Goal: Information Seeking & Learning: Learn about a topic

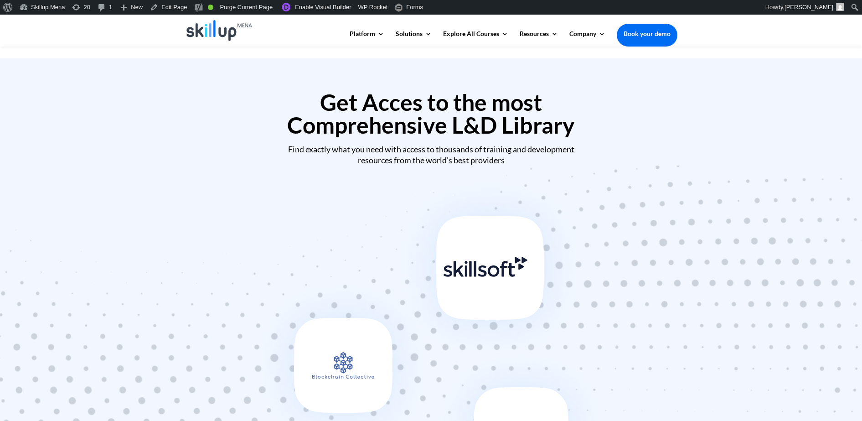
scroll to position [456, 0]
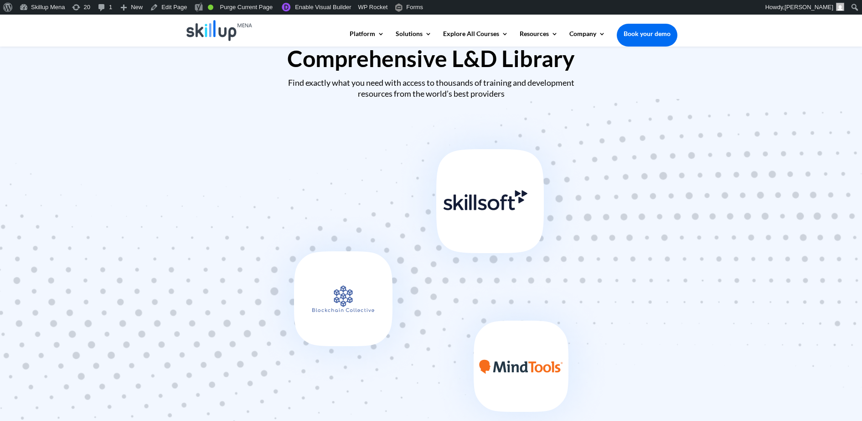
drag, startPoint x: 493, startPoint y: 194, endPoint x: 684, endPoint y: 157, distance: 195.1
click at [684, 157] on div at bounding box center [431, 280] width 862 height 354
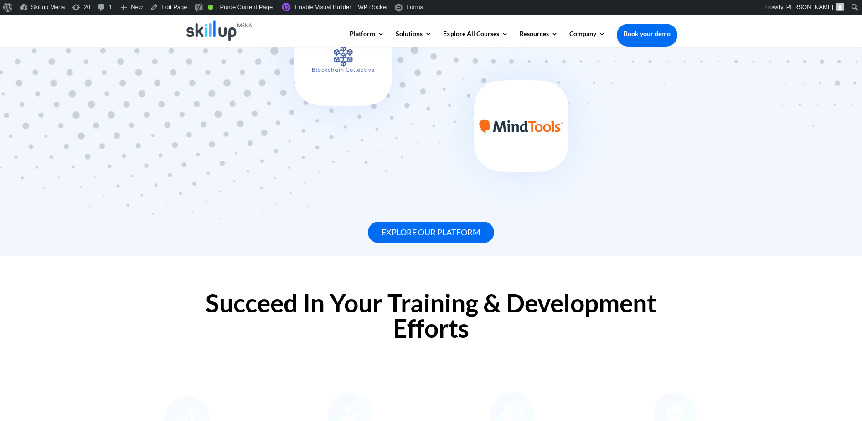
scroll to position [798, 0]
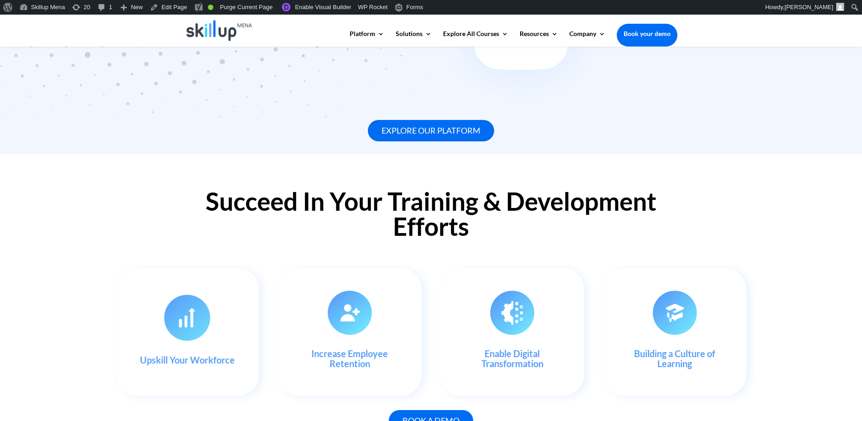
click at [227, 208] on h2 "Succeed In Your Training & Development Efforts" at bounding box center [431, 216] width 492 height 55
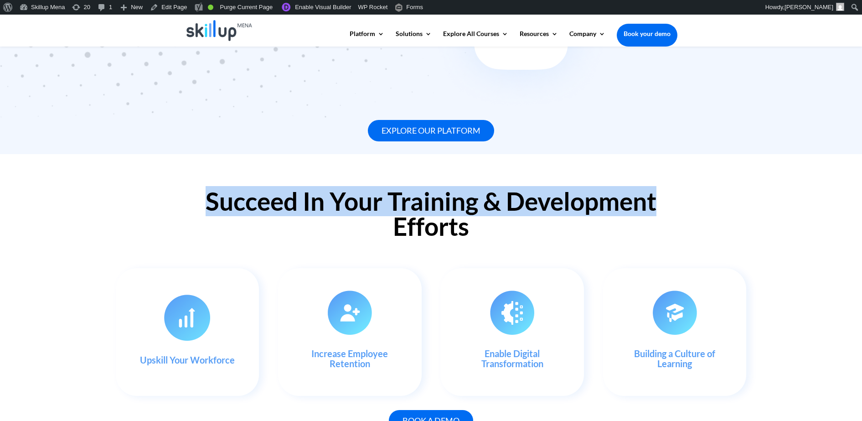
drag, startPoint x: 227, startPoint y: 208, endPoint x: 596, endPoint y: 208, distance: 369.2
click at [596, 208] on h2 "Succeed In Your Training & Development Efforts" at bounding box center [431, 216] width 492 height 55
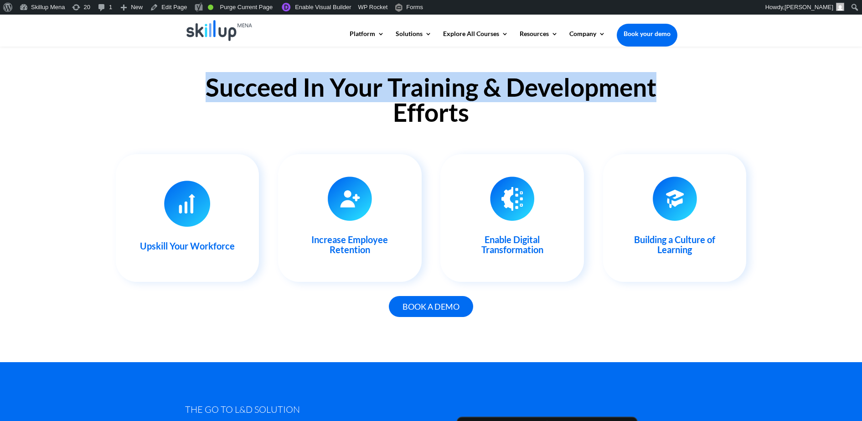
scroll to position [855, 0]
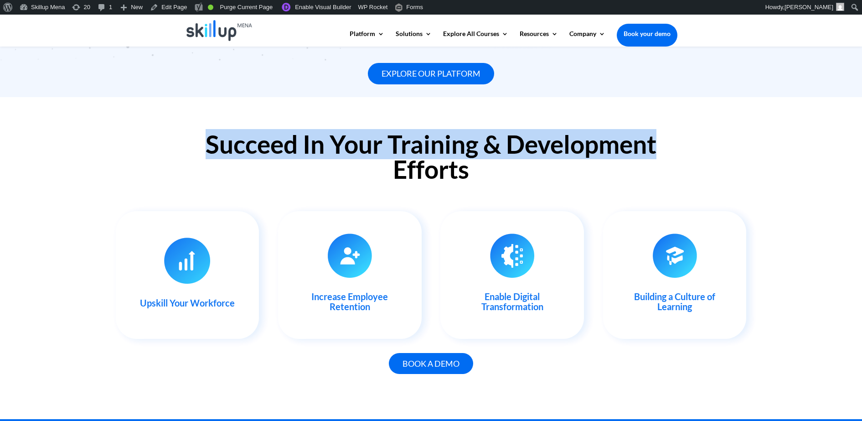
click at [414, 143] on h2 "Succeed In Your Training & Development Efforts" at bounding box center [431, 159] width 492 height 55
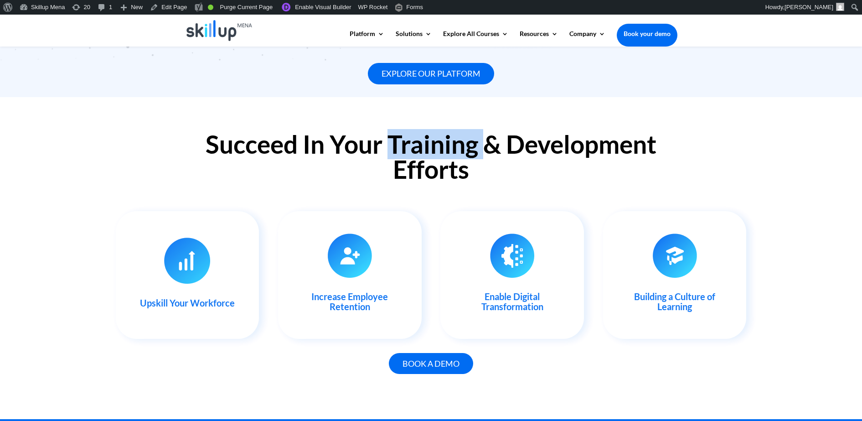
click at [414, 143] on h2 "Succeed In Your Training & Development Efforts" at bounding box center [431, 159] width 492 height 55
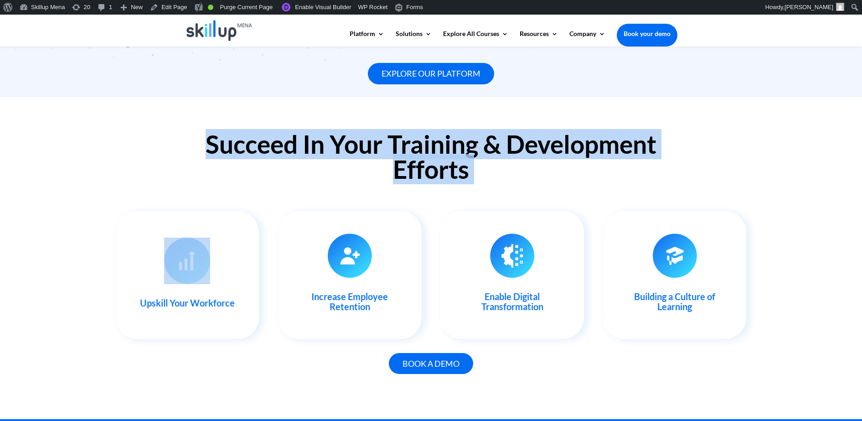
click at [414, 143] on h2 "Succeed In Your Training & Development Efforts" at bounding box center [431, 159] width 492 height 55
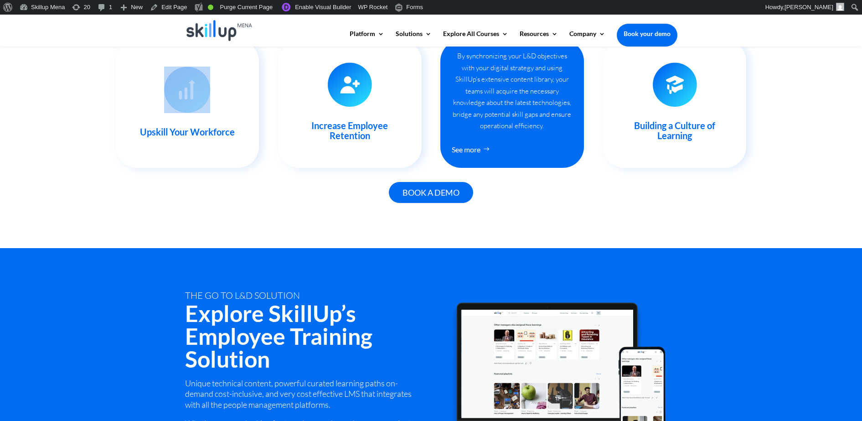
scroll to position [969, 0]
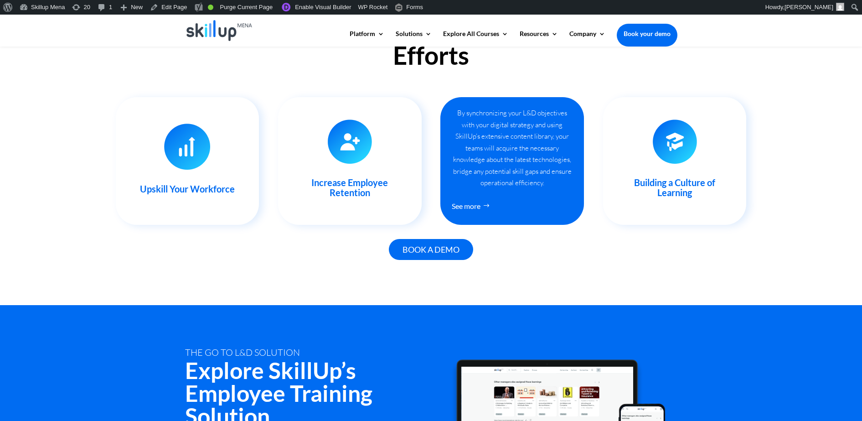
click at [505, 105] on div "By synchronizing your L&D objectives with your digital strategy and using Skill…" at bounding box center [512, 161] width 144 height 128
click at [504, 110] on div "By synchronizing your L&D objectives with your digital strategy and using Skill…" at bounding box center [512, 148] width 121 height 82
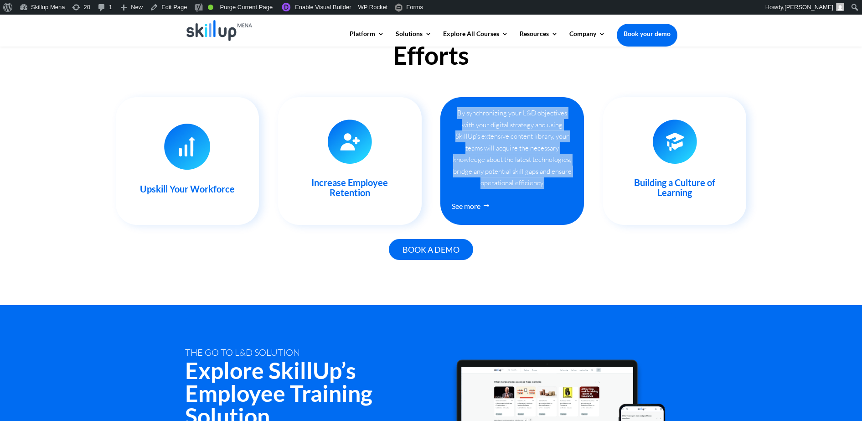
click at [504, 110] on div "By synchronizing your L&D objectives with your digital strategy and using Skill…" at bounding box center [512, 148] width 121 height 82
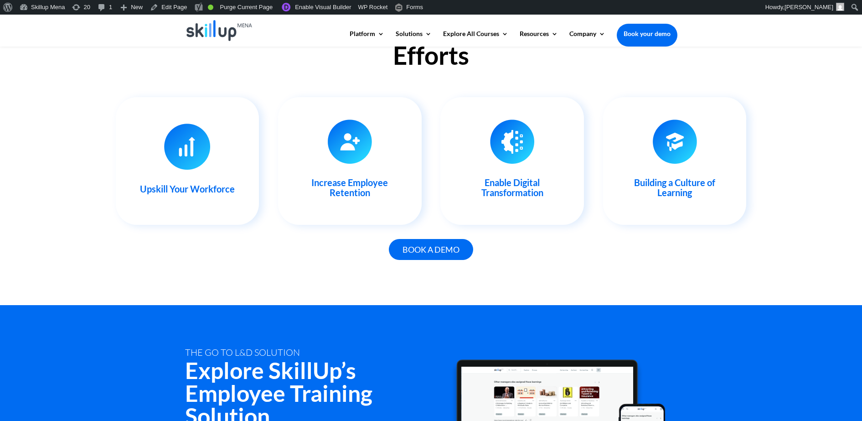
click at [647, 295] on div "Succeed In Your Training & Development Efforts Upskill Your Workforce With our …" at bounding box center [431, 144] width 862 height 322
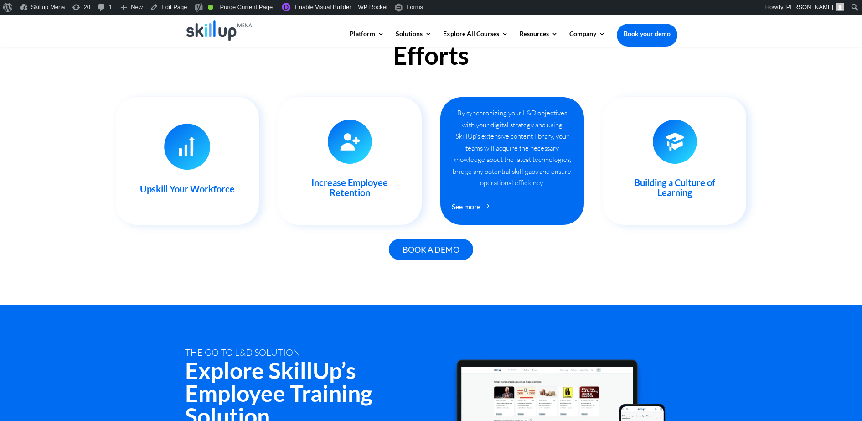
click at [516, 200] on h3 "Enable Digital Transformation" at bounding box center [512, 189] width 114 height 25
click at [510, 194] on div "See more" at bounding box center [512, 202] width 121 height 26
drag, startPoint x: 332, startPoint y: 242, endPoint x: 484, endPoint y: 199, distance: 158.2
click at [485, 198] on div "Succeed In Your Training & Development Efforts Upskill Your Workforce With our …" at bounding box center [431, 144] width 862 height 322
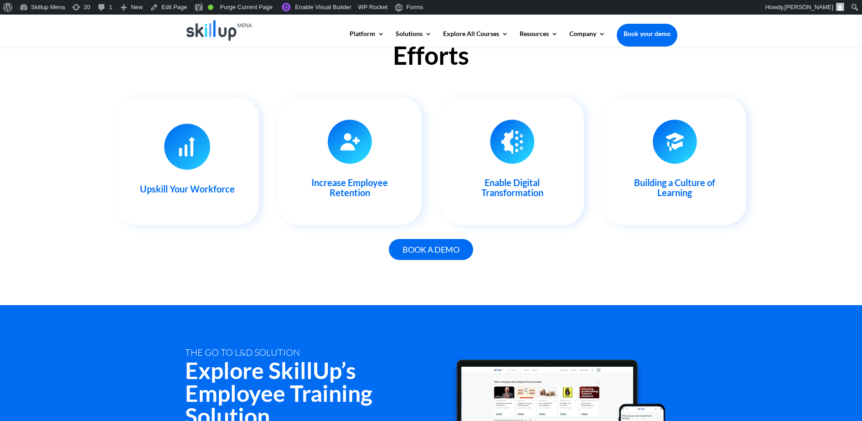
click at [240, 235] on div "Upskill Your Workforce With our wide array of strategic courses, flexible e-lea…" at bounding box center [431, 161] width 631 height 152
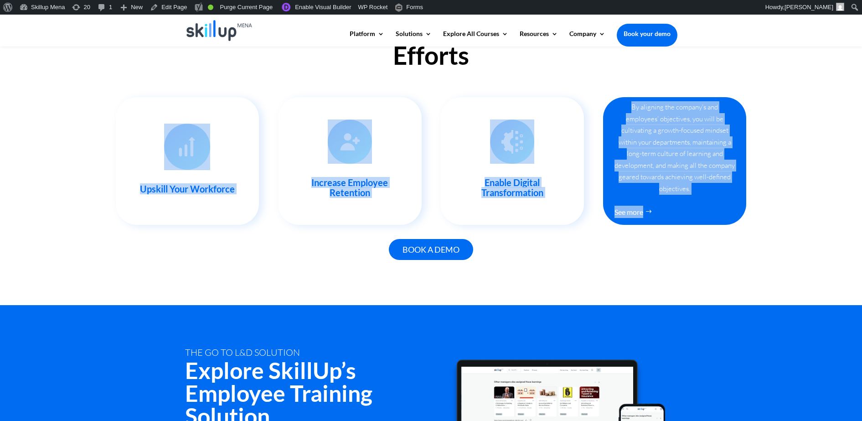
drag, startPoint x: 70, startPoint y: 206, endPoint x: 694, endPoint y: 201, distance: 624.5
click at [694, 201] on div "Succeed In Your Training & Development Efforts Upskill Your Workforce With our …" at bounding box center [431, 144] width 862 height 322
copy div "Upskill Your Workforce With our wide array of strategic courses, flexible e-lea…"
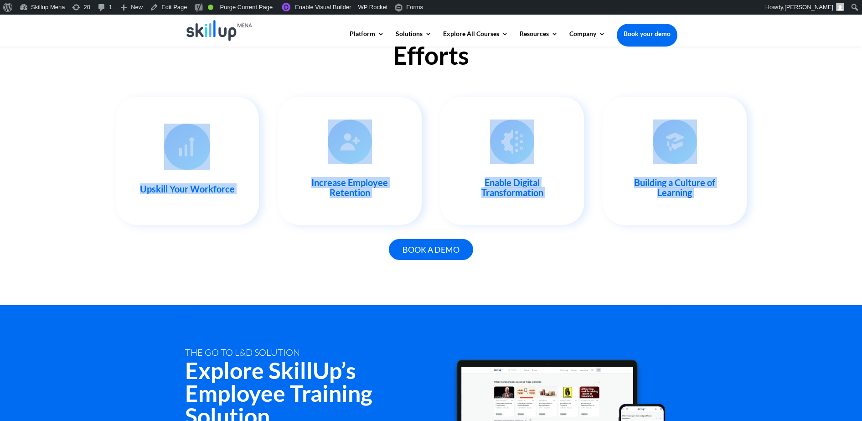
click at [834, 226] on div "Succeed In Your Training & Development Efforts Upskill Your Workforce With our …" at bounding box center [431, 144] width 862 height 322
click at [824, 209] on div "Succeed In Your Training & Development Efforts Upskill Your Workforce With our …" at bounding box center [431, 144] width 862 height 322
drag, startPoint x: 814, startPoint y: 184, endPoint x: -2, endPoint y: 198, distance: 816.5
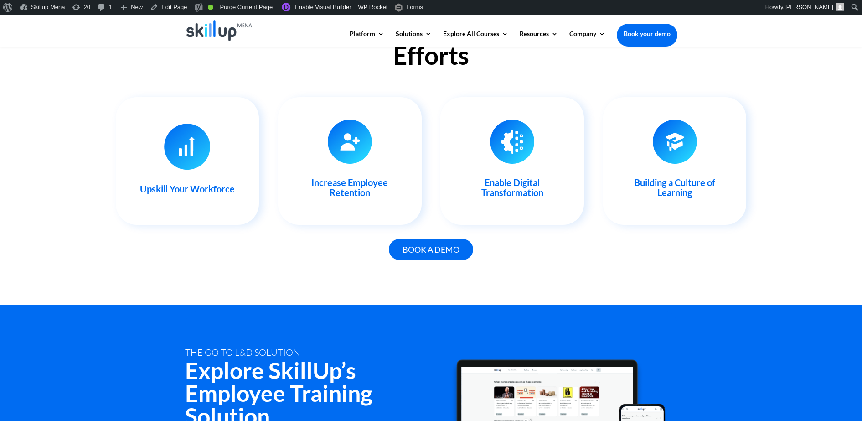
drag, startPoint x: -2, startPoint y: 198, endPoint x: 25, endPoint y: 243, distance: 52.9
click at [22, 252] on div "Succeed In Your Training & Development Efforts Upskill Your Workforce With our …" at bounding box center [431, 144] width 862 height 322
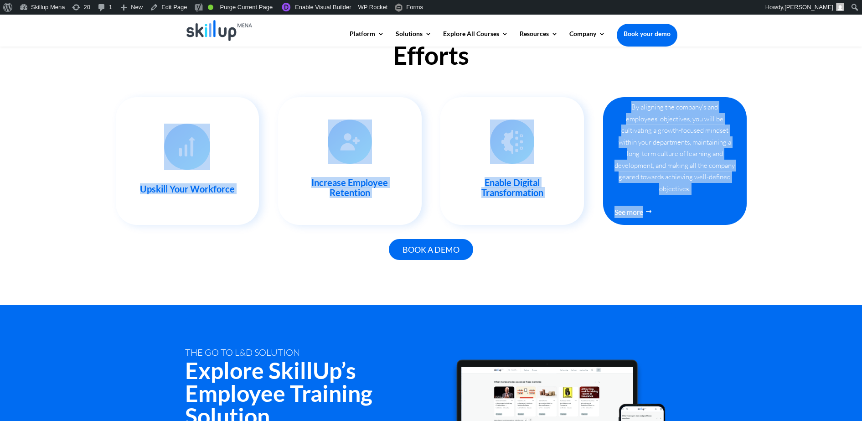
drag, startPoint x: 104, startPoint y: 192, endPoint x: 716, endPoint y: 192, distance: 611.8
click at [716, 192] on div "Succeed In Your Training & Development Efforts Upskill Your Workforce With our …" at bounding box center [431, 144] width 862 height 322
copy div "Upskill Your Workforce With our wide array of strategic courses, flexible e-lea…"
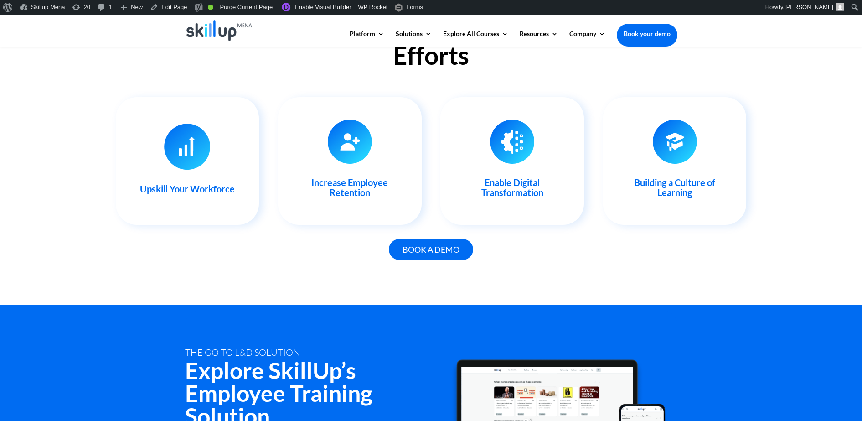
click at [578, 243] on div "Book a demo" at bounding box center [431, 249] width 492 height 21
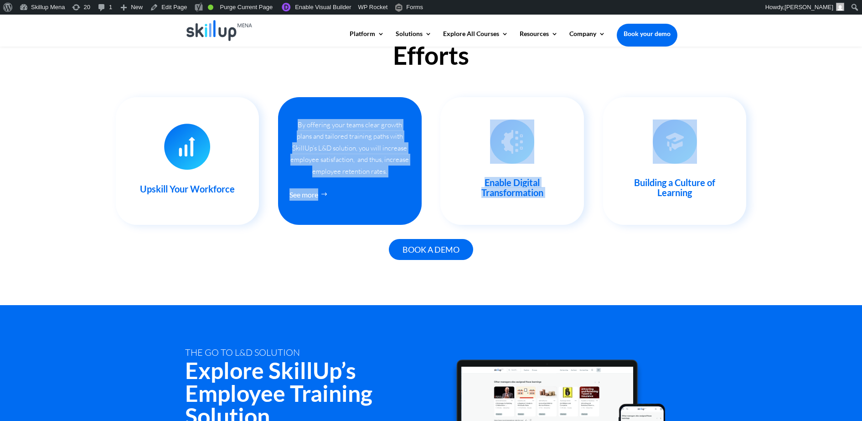
drag, startPoint x: 782, startPoint y: 186, endPoint x: 405, endPoint y: 188, distance: 377.0
click at [405, 188] on div "Succeed In Your Training & Development Efforts Upskill Your Workforce With our …" at bounding box center [431, 144] width 862 height 322
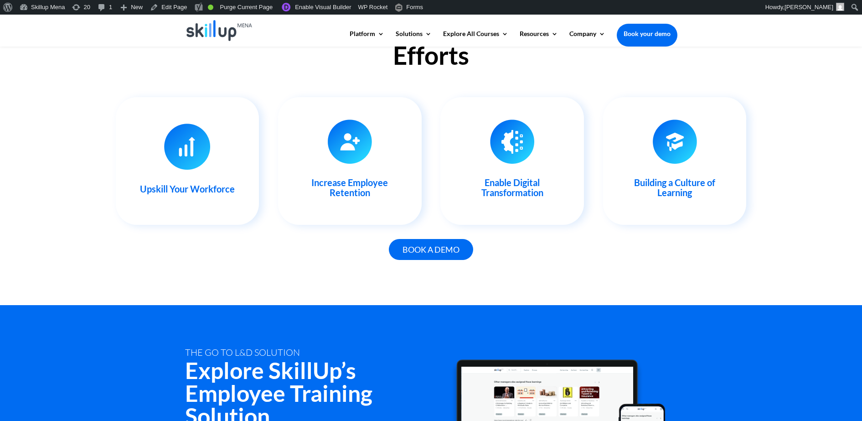
click at [97, 197] on div "Succeed In Your Training & Development Efforts Upskill Your Workforce With our …" at bounding box center [431, 144] width 862 height 322
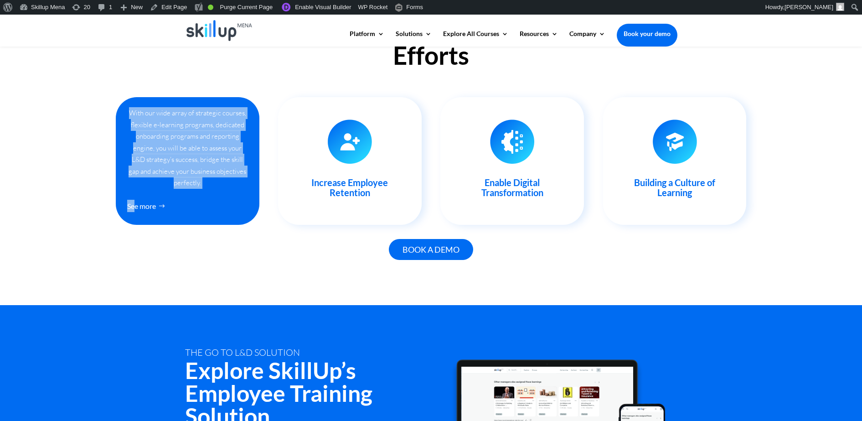
drag, startPoint x: 123, startPoint y: 198, endPoint x: 134, endPoint y: 200, distance: 12.1
click at [134, 200] on div "Upskill Your Workforce With our wide array of strategic courses, flexible e-lea…" at bounding box center [188, 161] width 144 height 128
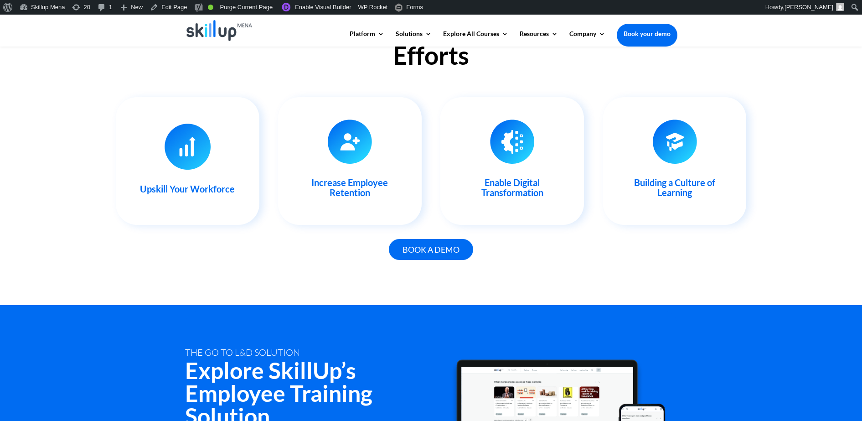
drag, startPoint x: 134, startPoint y: 200, endPoint x: 72, endPoint y: 219, distance: 64.8
click at [72, 219] on div "Succeed In Your Training & Development Efforts Upskill Your Workforce With our …" at bounding box center [431, 144] width 862 height 322
click at [824, 150] on div "Succeed In Your Training & Development Efforts Upskill Your Workforce With our …" at bounding box center [431, 144] width 862 height 322
click at [154, 257] on div "Succeed In Your Training & Development Efforts Upskill Your Workforce With our …" at bounding box center [431, 144] width 862 height 322
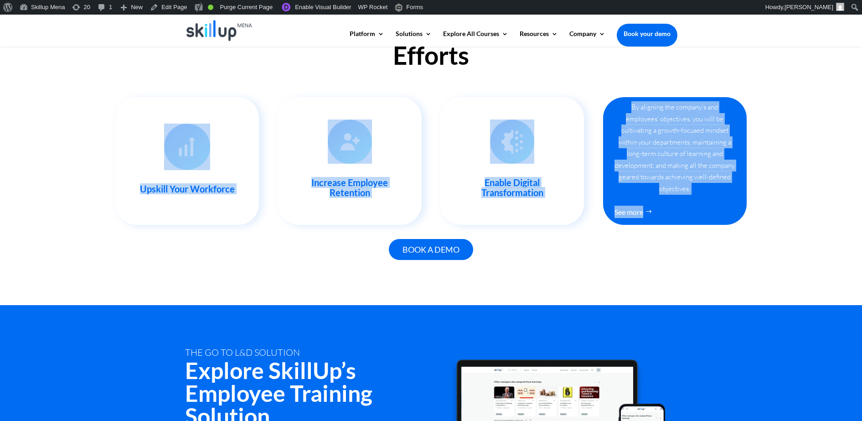
drag, startPoint x: 111, startPoint y: 189, endPoint x: 680, endPoint y: 192, distance: 568.5
click at [697, 192] on div "Succeed In Your Training & Development Efforts Upskill Your Workforce With our …" at bounding box center [431, 144] width 862 height 322
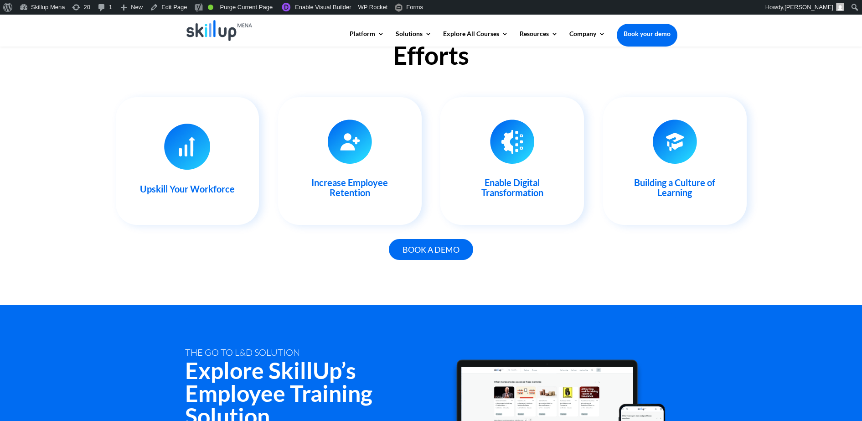
click at [64, 229] on div "Succeed In Your Training & Development Efforts Upskill Your Workforce With our …" at bounding box center [431, 144] width 862 height 322
click at [80, 194] on div "Succeed In Your Training & Development Efforts Upskill Your Workforce With our …" at bounding box center [431, 144] width 862 height 322
click at [81, 194] on div "Succeed In Your Training & Development Efforts Upskill Your Workforce With our …" at bounding box center [431, 144] width 862 height 322
drag, startPoint x: 81, startPoint y: 194, endPoint x: 87, endPoint y: 201, distance: 9.4
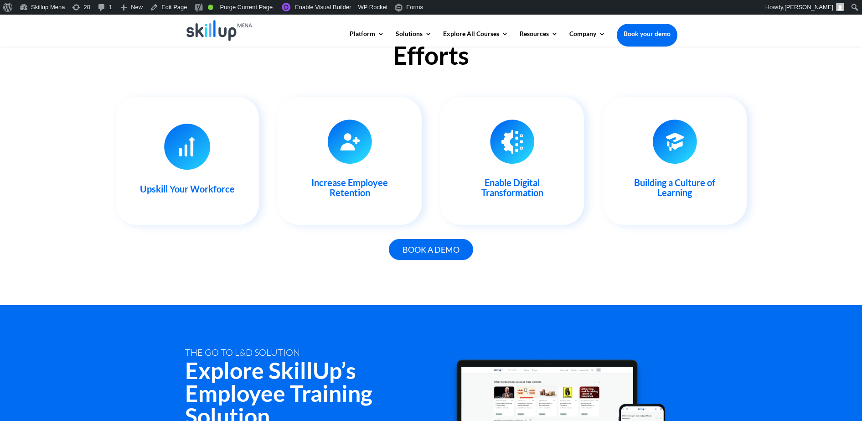
click at [87, 201] on div "Succeed In Your Training & Development Efforts Upskill Your Workforce With our …" at bounding box center [431, 144] width 862 height 322
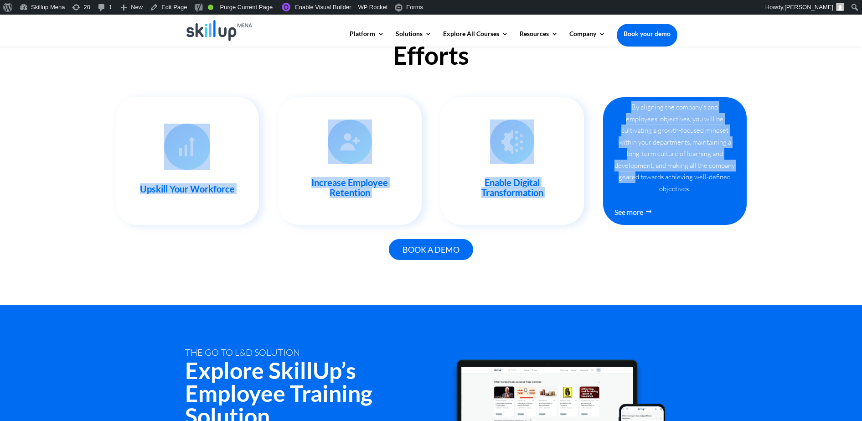
drag, startPoint x: 120, startPoint y: 88, endPoint x: 702, endPoint y: 174, distance: 587.9
click at [702, 174] on div "Upskill Your Workforce With our wide array of strategic courses, flexible e-lea…" at bounding box center [431, 161] width 631 height 152
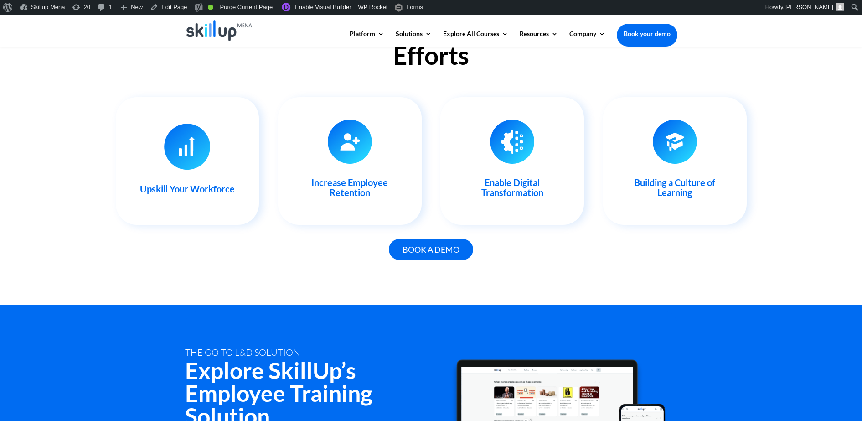
click at [62, 168] on div "Succeed In Your Training & Development Efforts Upskill Your Workforce With our …" at bounding box center [431, 144] width 862 height 322
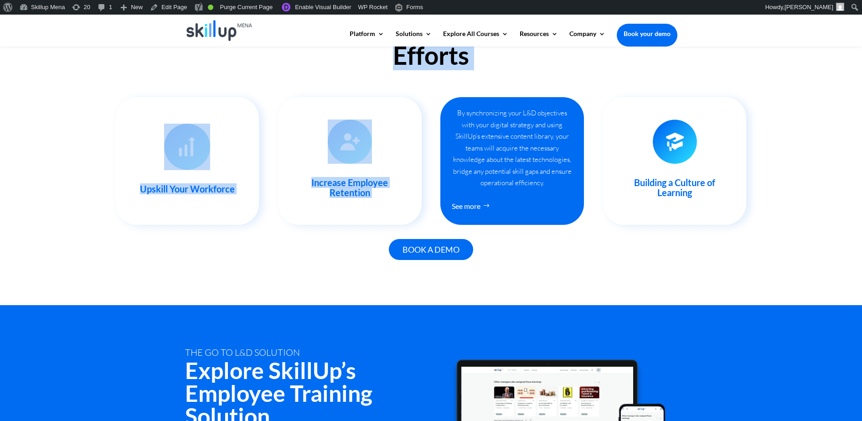
drag, startPoint x: 542, startPoint y: 136, endPoint x: 549, endPoint y: 189, distance: 53.8
click at [549, 189] on div "Succeed In Your Training & Development Efforts Upskill Your Workforce With our …" at bounding box center [431, 144] width 862 height 322
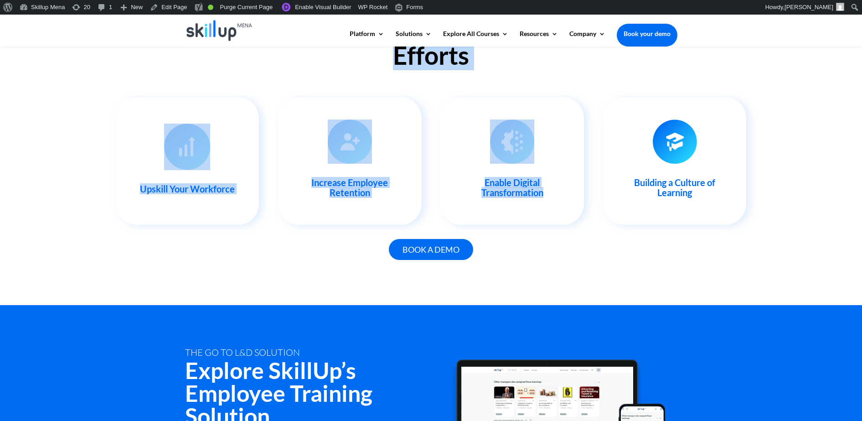
drag, startPoint x: 28, startPoint y: 137, endPoint x: 36, endPoint y: 137, distance: 7.7
click at [29, 137] on div "Succeed In Your Training & Development Efforts Upskill Your Workforce With our …" at bounding box center [431, 144] width 862 height 322
click at [96, 133] on div "Succeed In Your Training & Development Efforts Upskill Your Workforce With our …" at bounding box center [431, 144] width 862 height 322
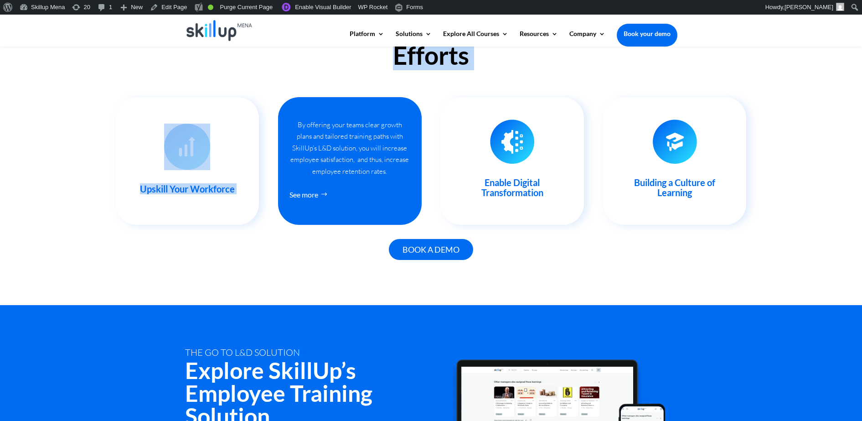
drag, startPoint x: 100, startPoint y: 82, endPoint x: 320, endPoint y: 108, distance: 221.4
click at [320, 108] on div "Succeed In Your Training & Development Efforts Upskill Your Workforce With our …" at bounding box center [431, 144] width 862 height 322
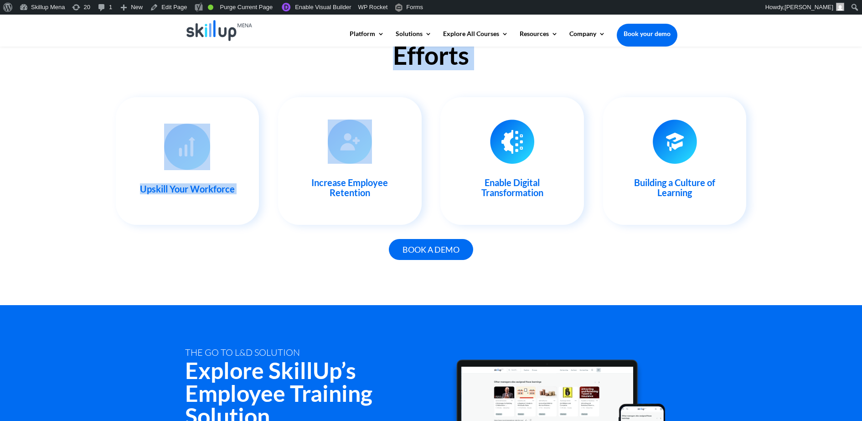
drag, startPoint x: 320, startPoint y: 108, endPoint x: 86, endPoint y: 88, distance: 234.8
click at [86, 88] on div "Succeed In Your Training & Development Efforts Upskill Your Workforce With our …" at bounding box center [431, 144] width 862 height 322
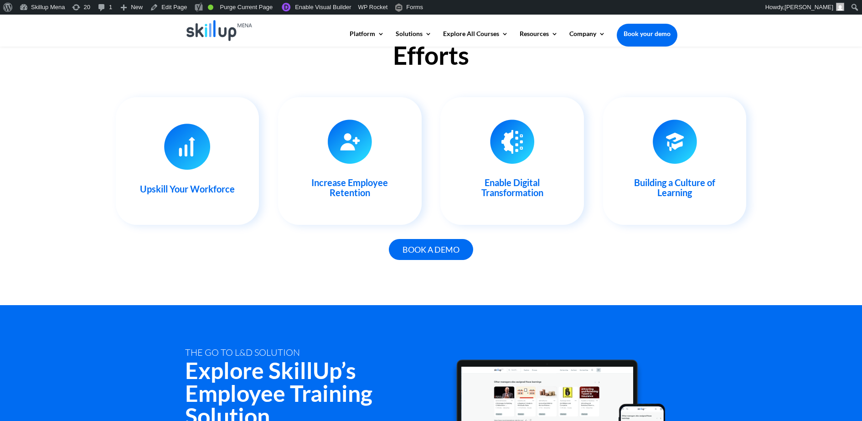
click at [140, 75] on div "Succeed In Your Training & Development Efforts Upskill Your Workforce With our …" at bounding box center [431, 144] width 862 height 322
click at [821, 140] on div "Succeed In Your Training & Development Efforts Upskill Your Workforce With our …" at bounding box center [431, 144] width 862 height 322
click at [806, 103] on div "Succeed In Your Training & Development Efforts Upskill Your Workforce With our …" at bounding box center [431, 144] width 862 height 322
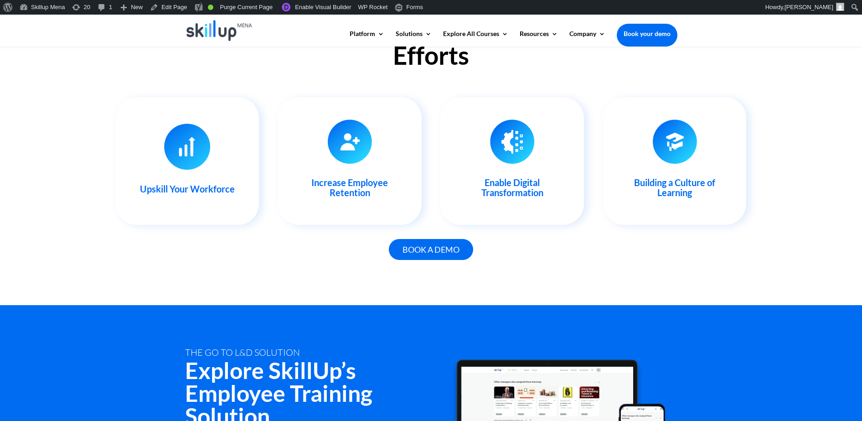
click at [806, 103] on div "Succeed In Your Training & Development Efforts Upskill Your Workforce With our …" at bounding box center [431, 144] width 862 height 322
click at [806, 105] on div "Succeed In Your Training & Development Efforts Upskill Your Workforce With our …" at bounding box center [431, 144] width 862 height 322
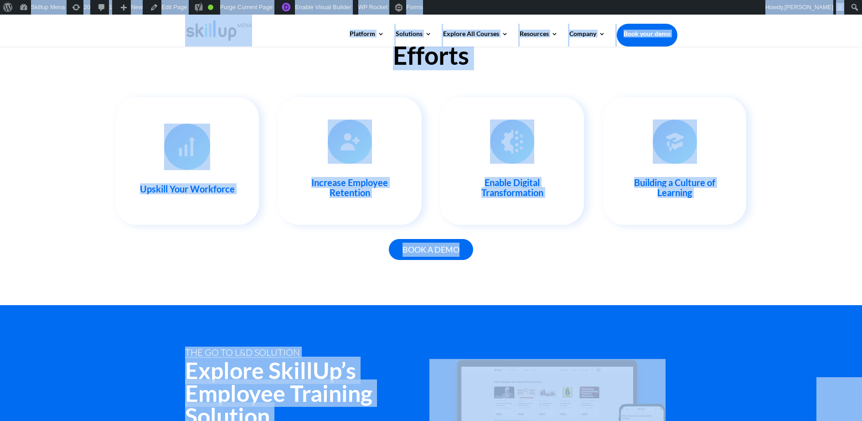
click at [788, 131] on div "Succeed In Your Training & Development Efforts Upskill Your Workforce With our …" at bounding box center [431, 144] width 862 height 322
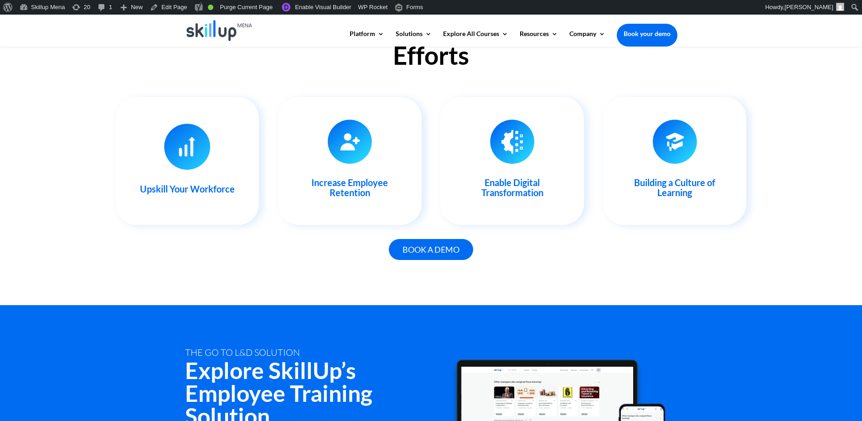
click at [793, 94] on div "Succeed In Your Training & Development Efforts Upskill Your Workforce With our …" at bounding box center [431, 144] width 862 height 322
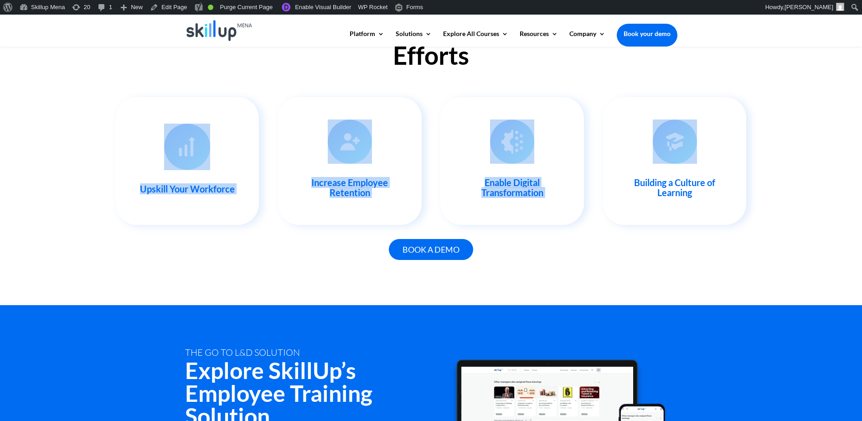
drag, startPoint x: 793, startPoint y: 94, endPoint x: -2, endPoint y: 204, distance: 803.0
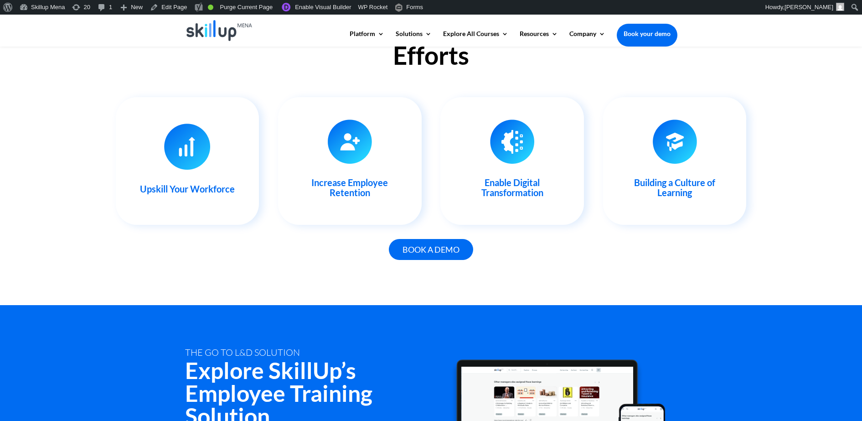
click at [104, 233] on div "Succeed In Your Training & Development Efforts Upskill Your Workforce With our …" at bounding box center [431, 144] width 862 height 322
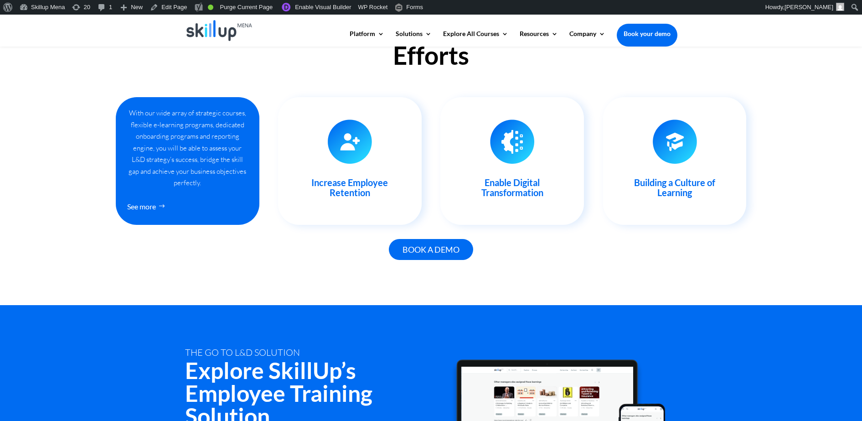
click at [212, 196] on div "See more" at bounding box center [187, 202] width 121 height 26
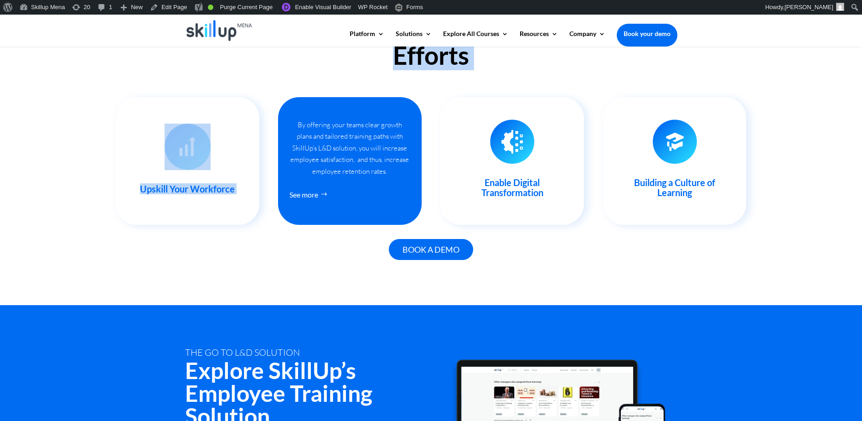
drag, startPoint x: 80, startPoint y: 82, endPoint x: 293, endPoint y: 203, distance: 244.6
click at [293, 203] on div "Succeed In Your Training & Development Efforts Upskill Your Workforce With our …" at bounding box center [431, 144] width 862 height 322
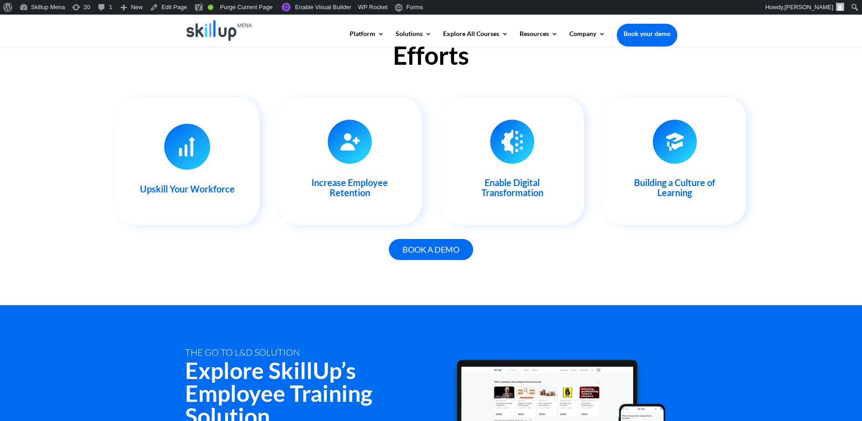
click at [125, 263] on div "Succeed In Your Training & Development Efforts Upskill Your Workforce With our …" at bounding box center [431, 144] width 862 height 322
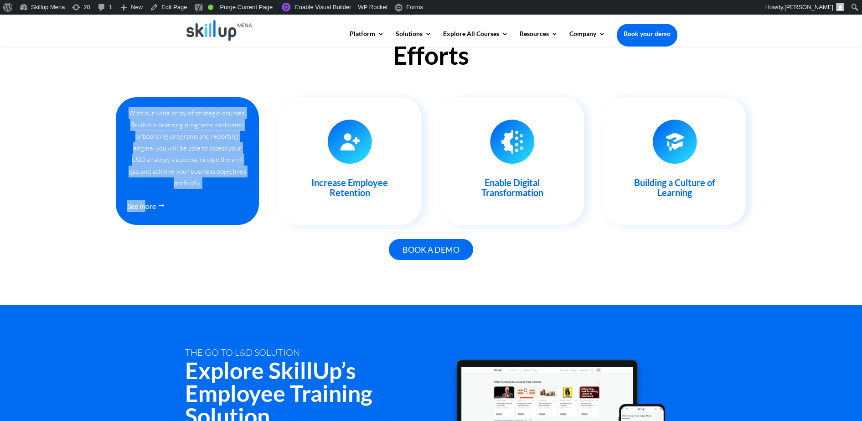
drag, startPoint x: 70, startPoint y: 104, endPoint x: 147, endPoint y: 206, distance: 127.8
click at [147, 206] on div "Succeed In Your Training & Development Efforts Upskill Your Workforce With our …" at bounding box center [431, 144] width 862 height 322
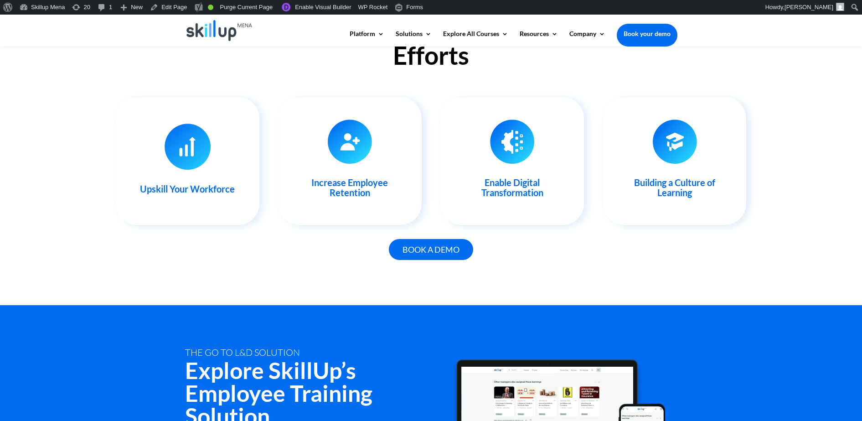
drag, startPoint x: 147, startPoint y: 206, endPoint x: 66, endPoint y: 175, distance: 87.3
click at [66, 177] on div "Succeed In Your Training & Development Efforts Upskill Your Workforce With our …" at bounding box center [431, 144] width 862 height 322
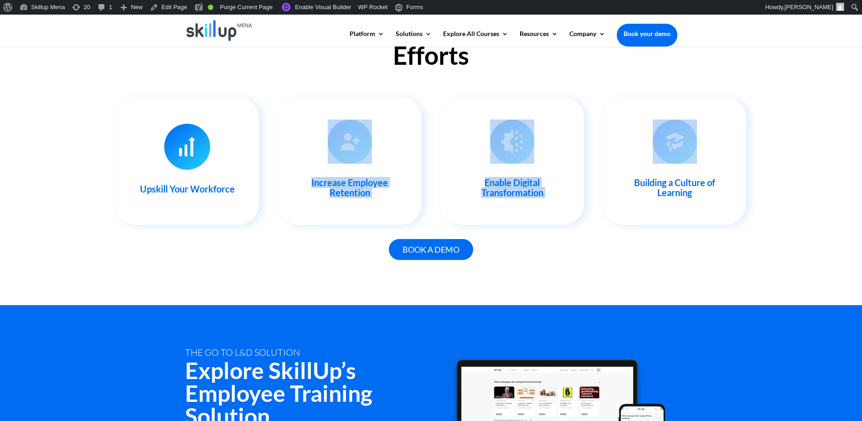
drag, startPoint x: 835, startPoint y: 213, endPoint x: 266, endPoint y: 165, distance: 571.0
click at [266, 165] on div "Succeed In Your Training & Development Efforts Upskill Your Workforce With our …" at bounding box center [431, 144] width 862 height 322
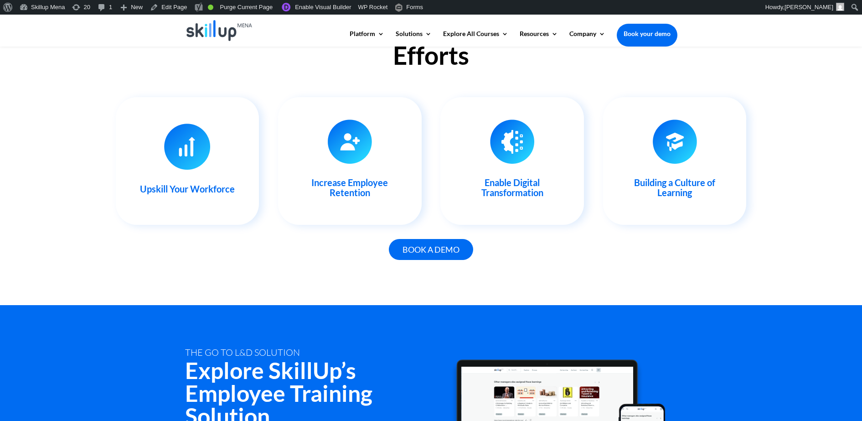
click at [70, 179] on div "Succeed In Your Training & Development Efforts Upskill Your Workforce With our …" at bounding box center [431, 144] width 862 height 322
click at [81, 200] on div "Succeed In Your Training & Development Efforts Upskill Your Workforce With our …" at bounding box center [431, 144] width 862 height 322
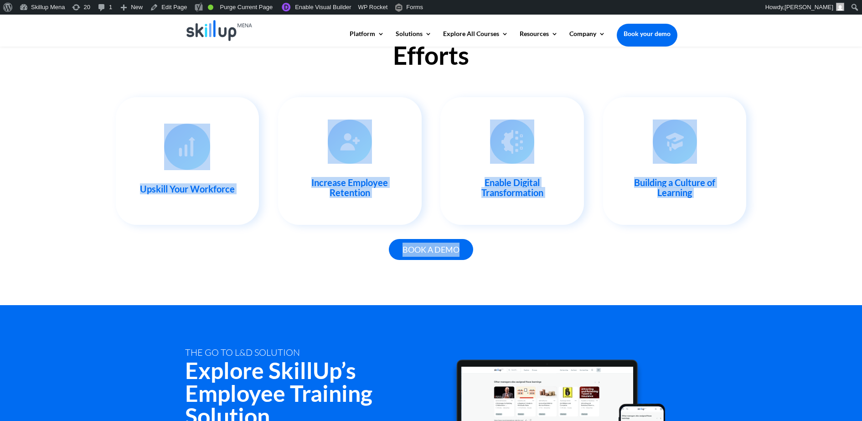
drag, startPoint x: 81, startPoint y: 200, endPoint x: 82, endPoint y: 239, distance: 38.8
click at [82, 239] on div "Succeed In Your Training & Development Efforts Upskill Your Workforce With our …" at bounding box center [431, 144] width 862 height 322
click at [799, 149] on div "Succeed In Your Training & Development Efforts Upskill Your Workforce With our …" at bounding box center [431, 144] width 862 height 322
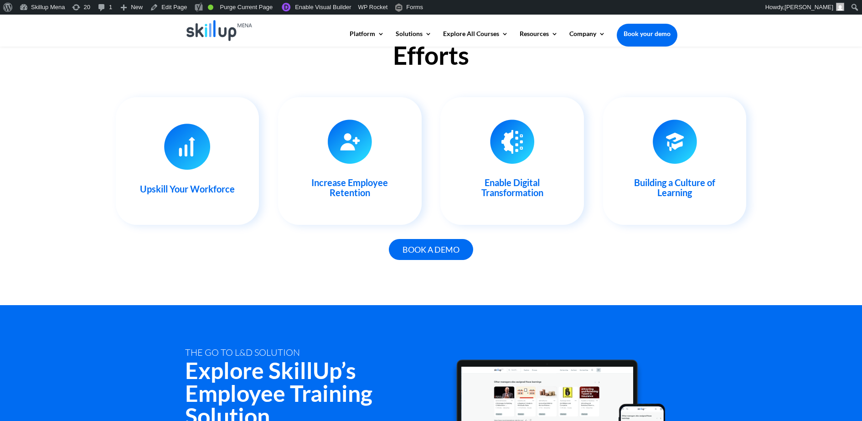
click at [110, 190] on div "Succeed In Your Training & Development Efforts Upskill Your Workforce With our …" at bounding box center [431, 144] width 862 height 322
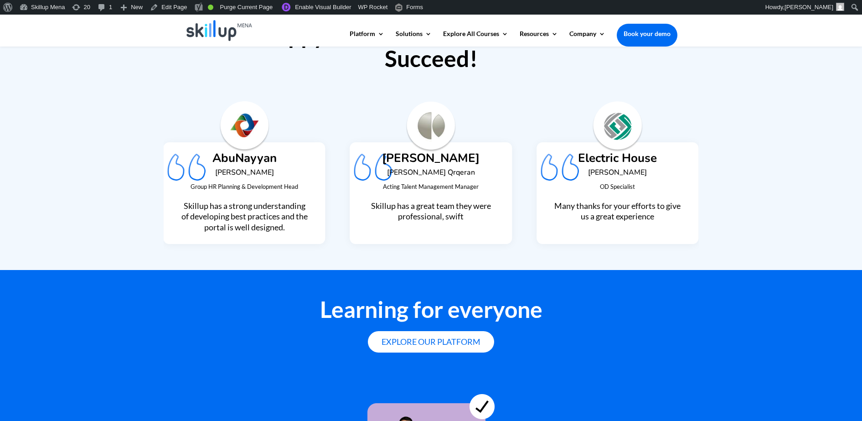
scroll to position [2144, 0]
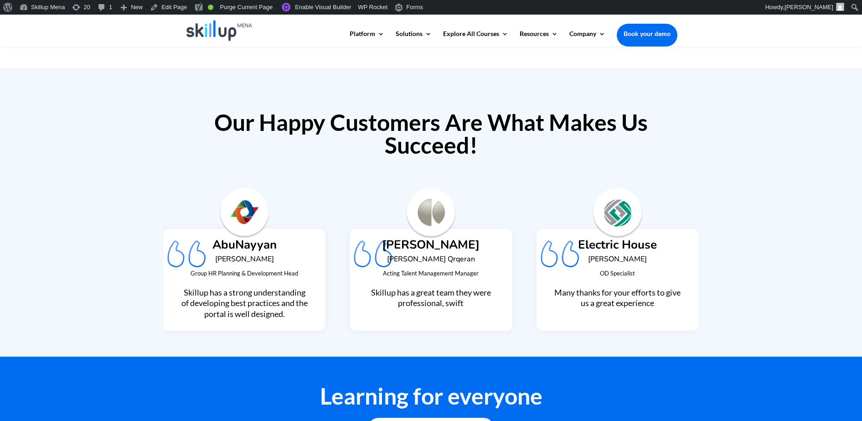
drag, startPoint x: 739, startPoint y: 224, endPoint x: 629, endPoint y: 117, distance: 153.4
click at [734, 224] on div "Our Happy Customers Are What Makes Us Succeed! Al khorayef Ali A. Qrqeran Actin…" at bounding box center [431, 212] width 862 height 289
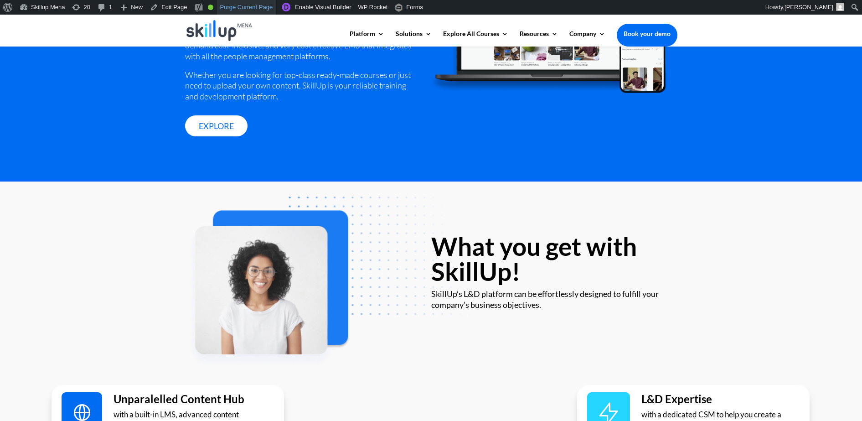
scroll to position [1347, 0]
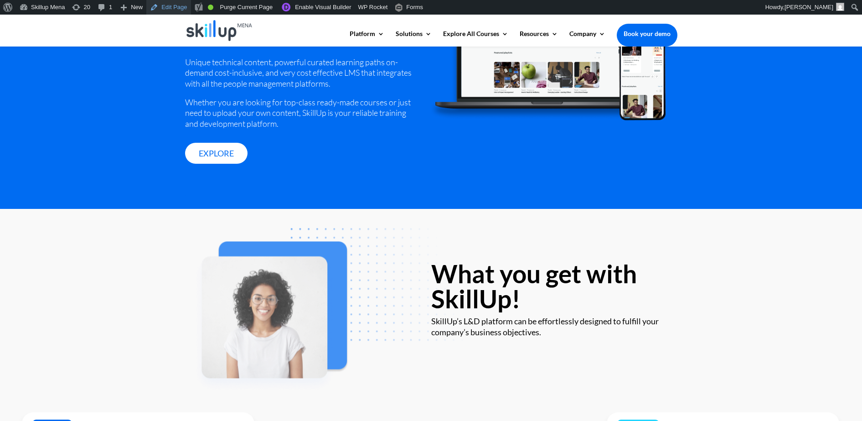
click at [168, 9] on link "Edit Page" at bounding box center [168, 7] width 44 height 15
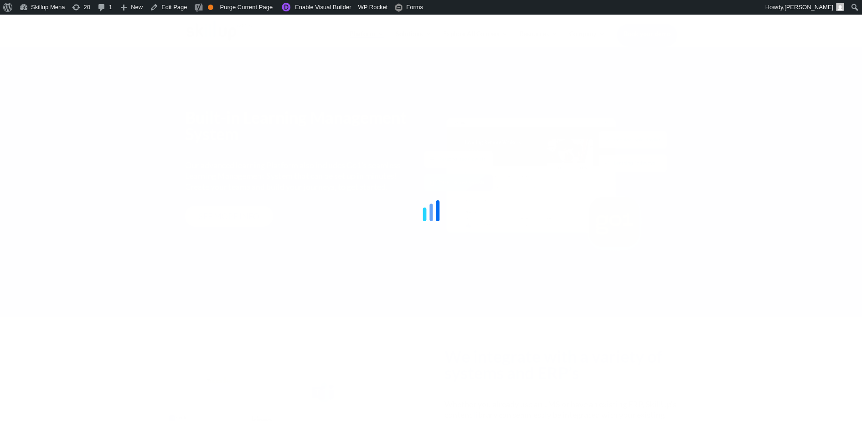
scroll to position [1115, 0]
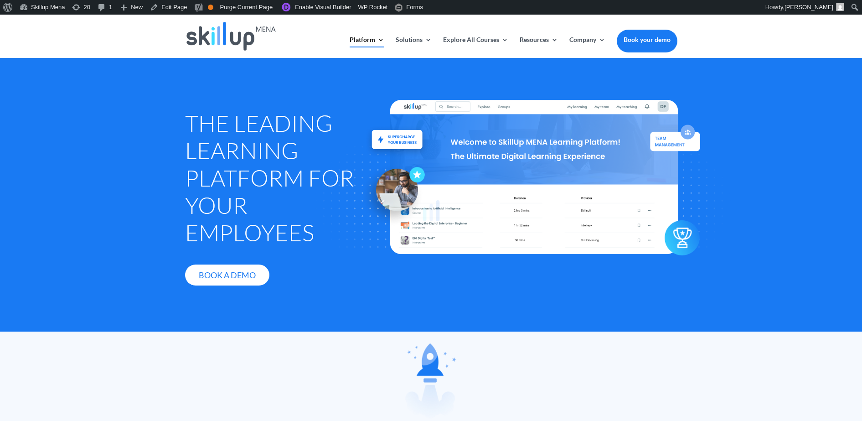
scroll to position [1386, 0]
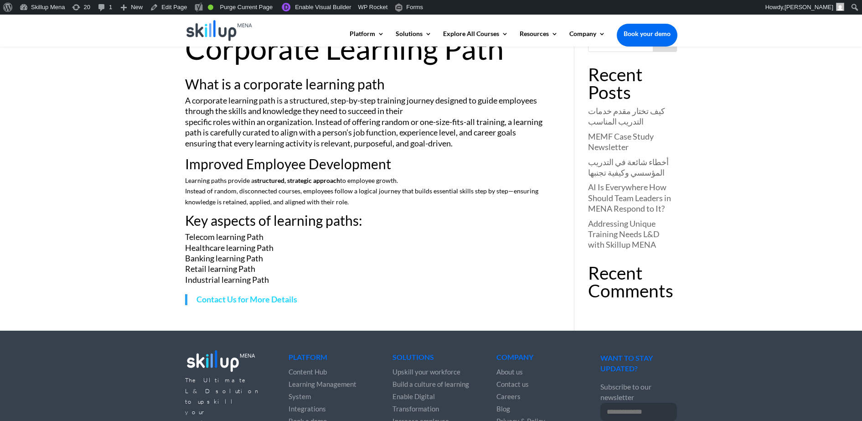
scroll to position [57, 0]
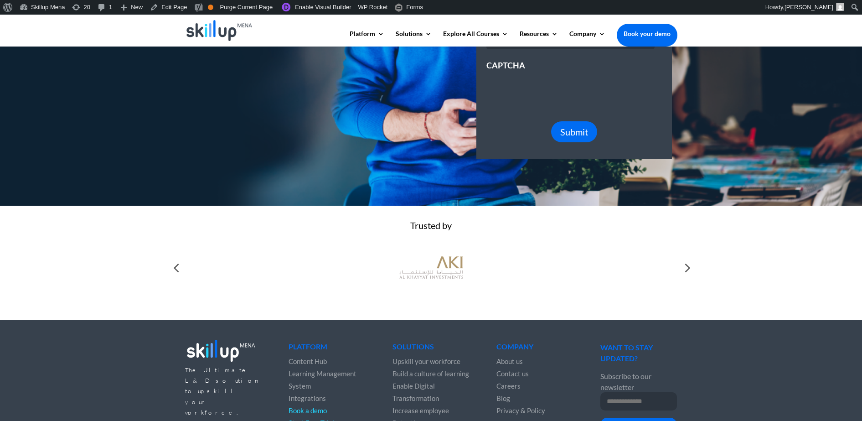
scroll to position [67, 0]
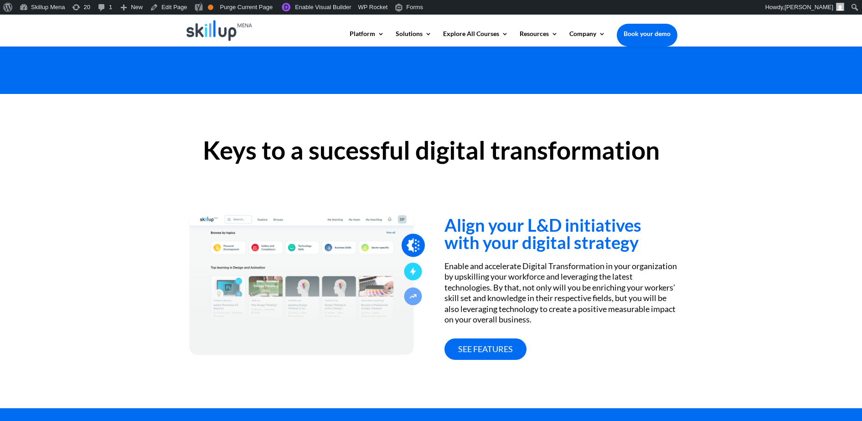
scroll to position [285, 0]
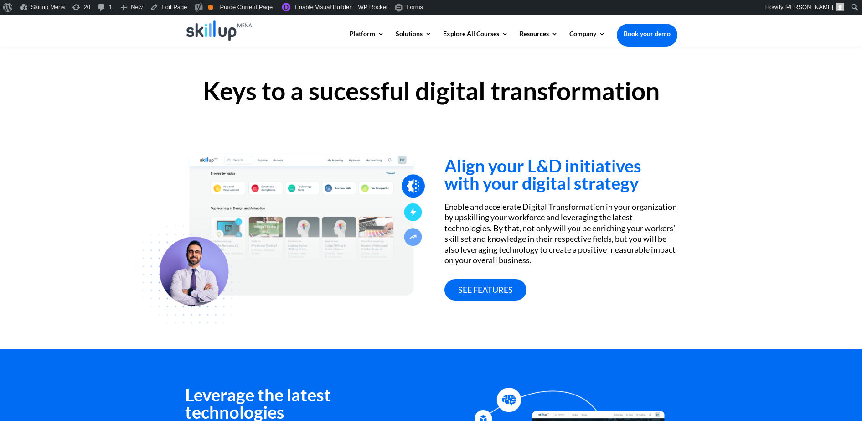
click at [530, 163] on h3 "Align your L&D initiatives with your digital strategy" at bounding box center [560, 176] width 232 height 39
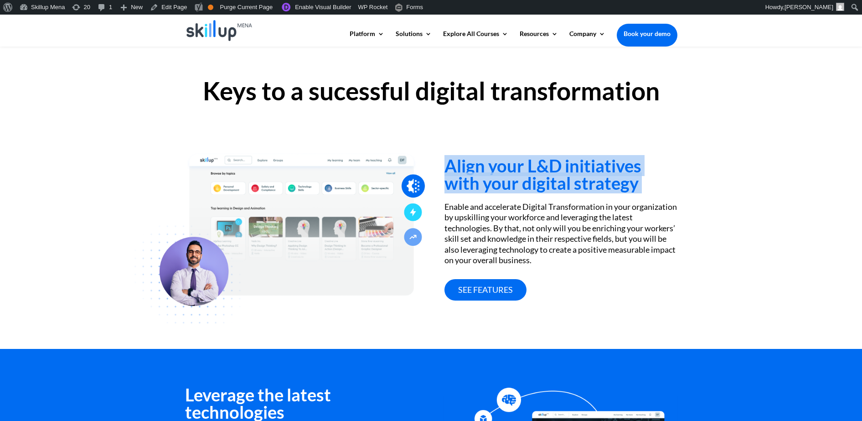
click at [530, 163] on h3 "Align your L&D initiatives with your digital strategy" at bounding box center [560, 176] width 232 height 39
drag, startPoint x: 530, startPoint y: 163, endPoint x: 493, endPoint y: 166, distance: 37.0
copy div "Align your L&D initiatives with your digital strategy"
click at [540, 194] on h3 "Align your L&D initiatives with your digital strategy" at bounding box center [560, 176] width 232 height 39
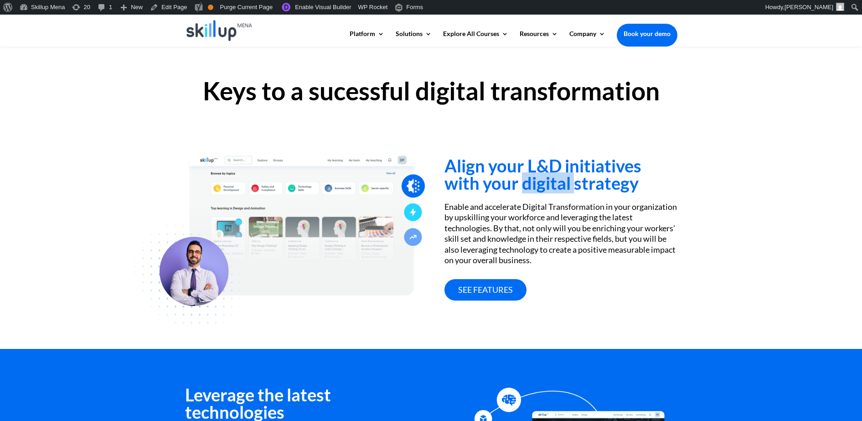
click at [540, 194] on h3 "Align your L&D initiatives with your digital strategy" at bounding box center [560, 176] width 232 height 39
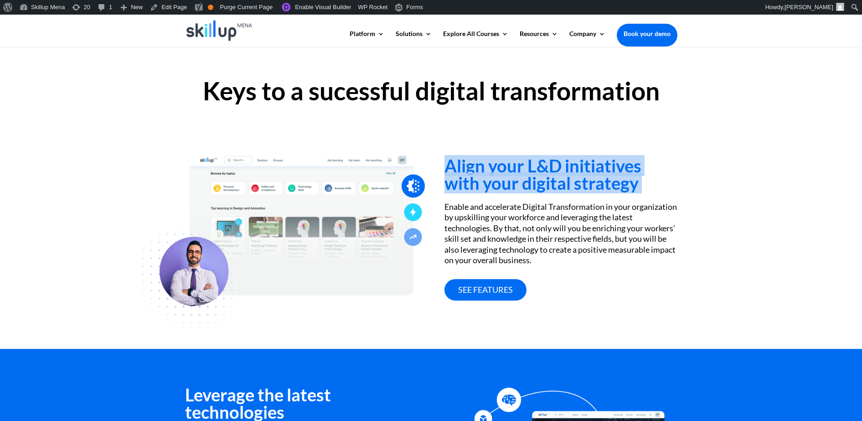
click at [540, 194] on h3 "Align your L&D initiatives with your digital strategy" at bounding box center [560, 176] width 232 height 39
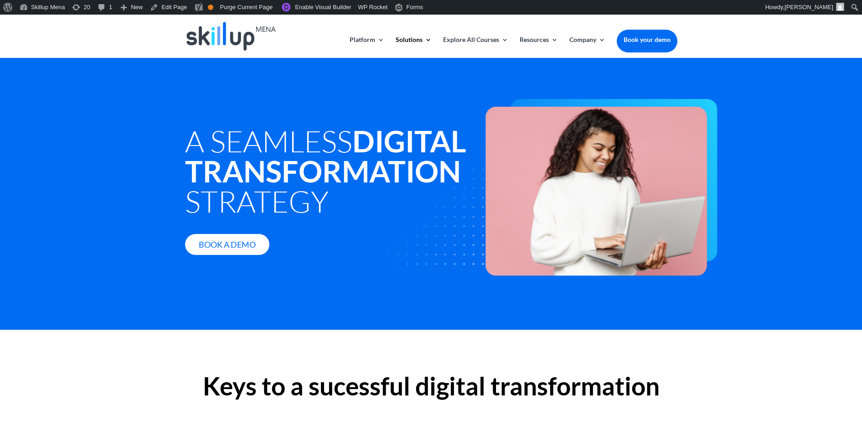
scroll to position [0, 0]
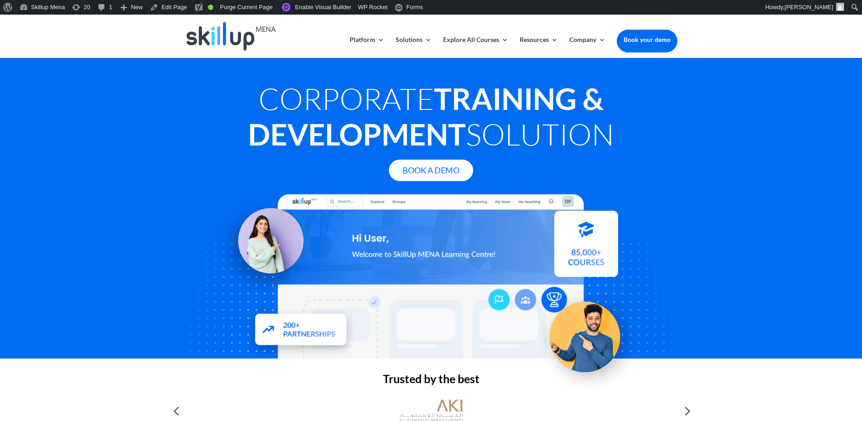
click at [646, 203] on div at bounding box center [431, 276] width 492 height 164
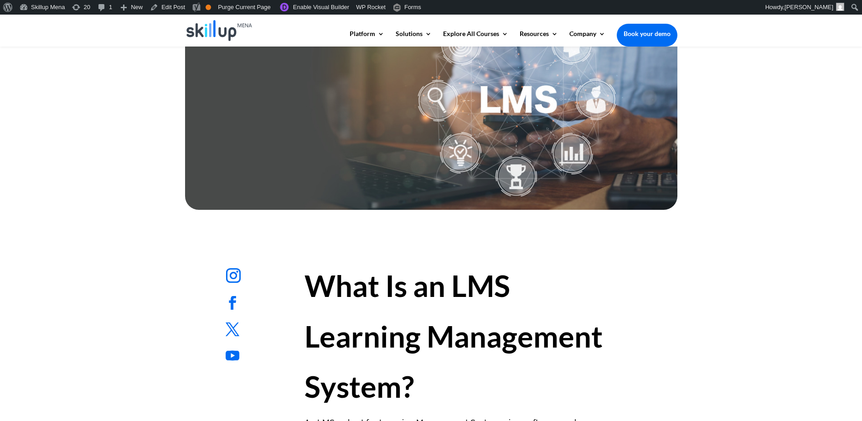
scroll to position [342, 0]
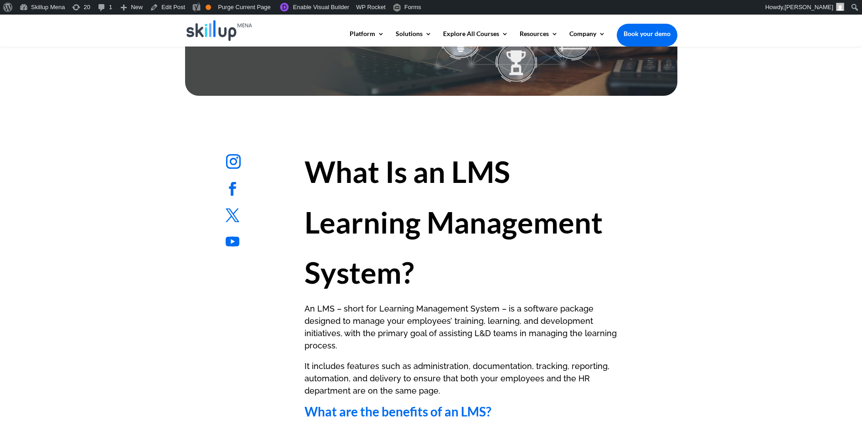
click at [330, 223] on strong "What Is an LMS Learning Management System?" at bounding box center [454, 222] width 298 height 136
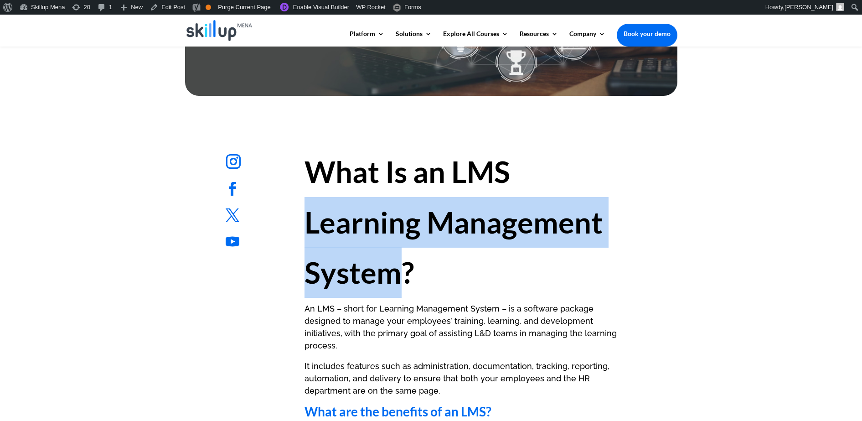
drag, startPoint x: 330, startPoint y: 223, endPoint x: 341, endPoint y: 255, distance: 33.4
click at [341, 255] on strong "What Is an LMS Learning Management System?" at bounding box center [454, 222] width 298 height 136
copy strong "Learning Management System"
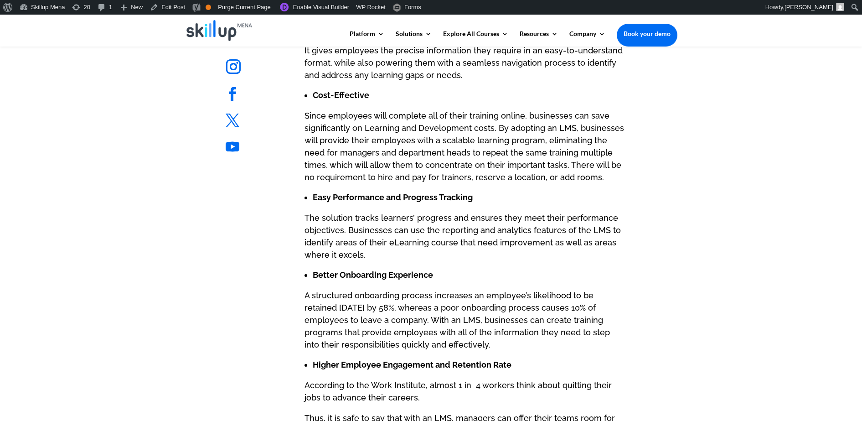
scroll to position [798, 0]
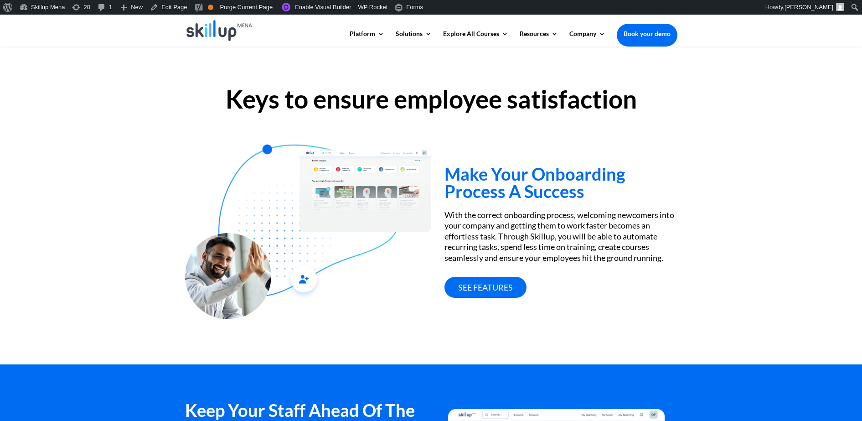
scroll to position [261, 0]
